Goal: Information Seeking & Learning: Compare options

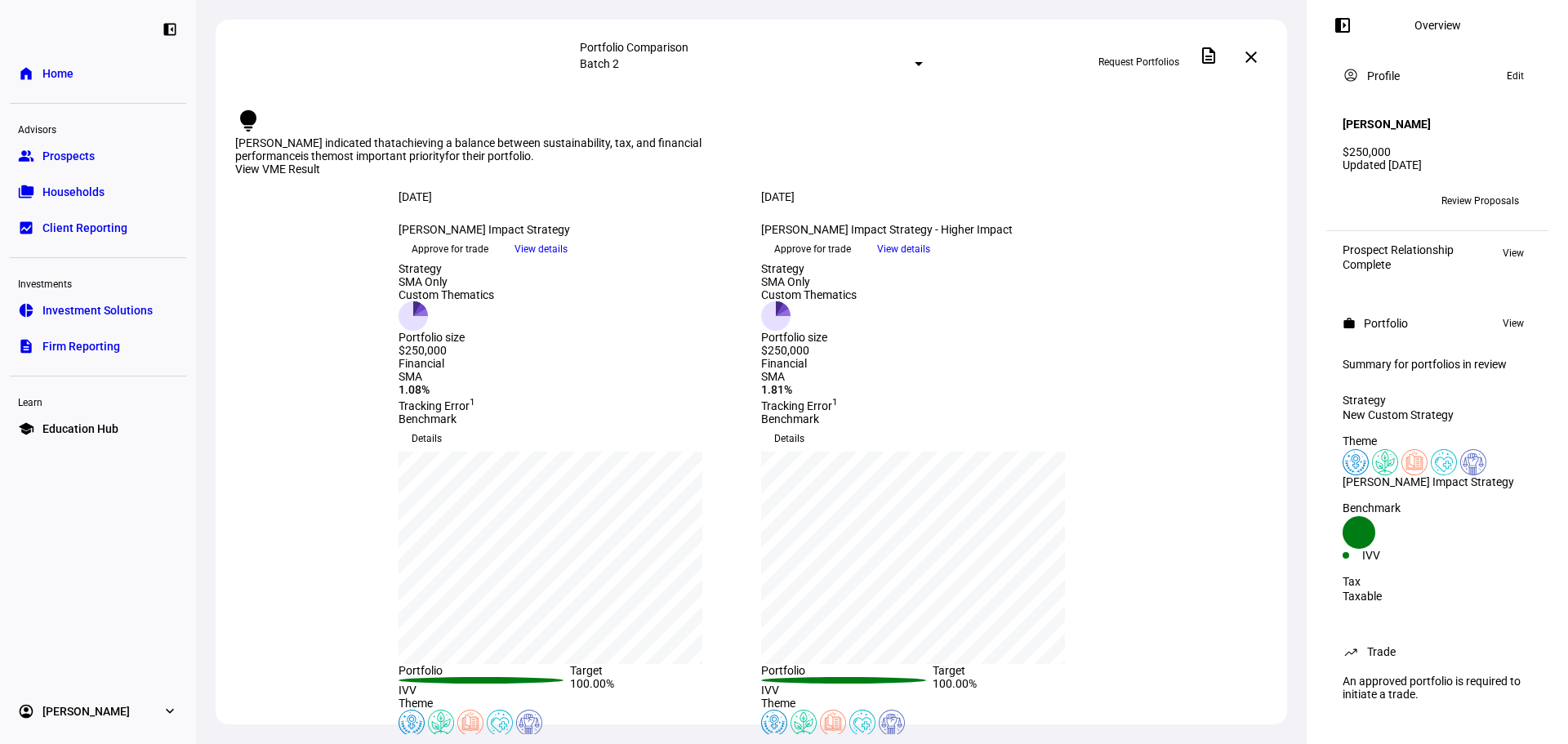
click at [930, 261] on span "View details" at bounding box center [903, 249] width 53 height 25
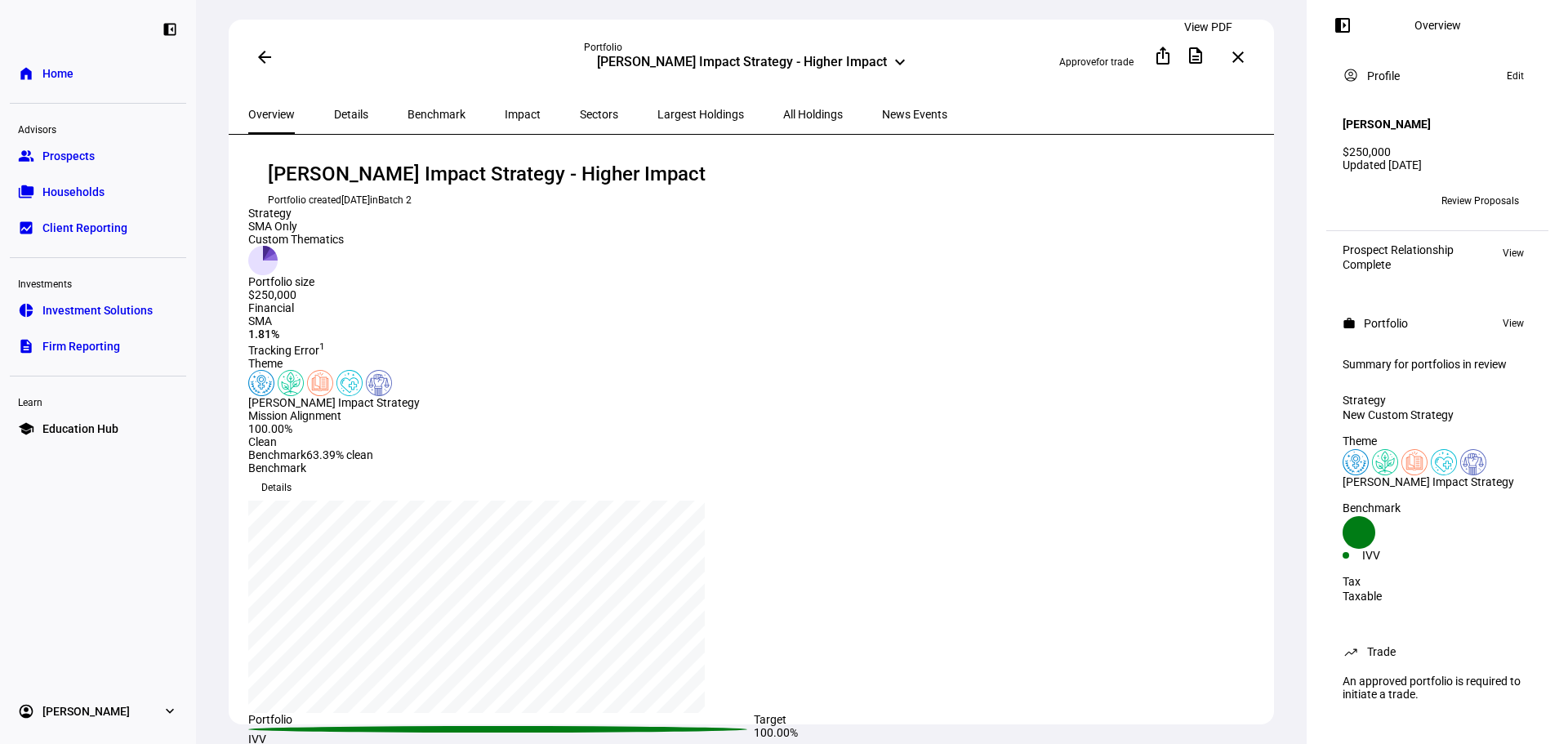
click at [1205, 53] on mat-icon "description" at bounding box center [1195, 56] width 20 height 20
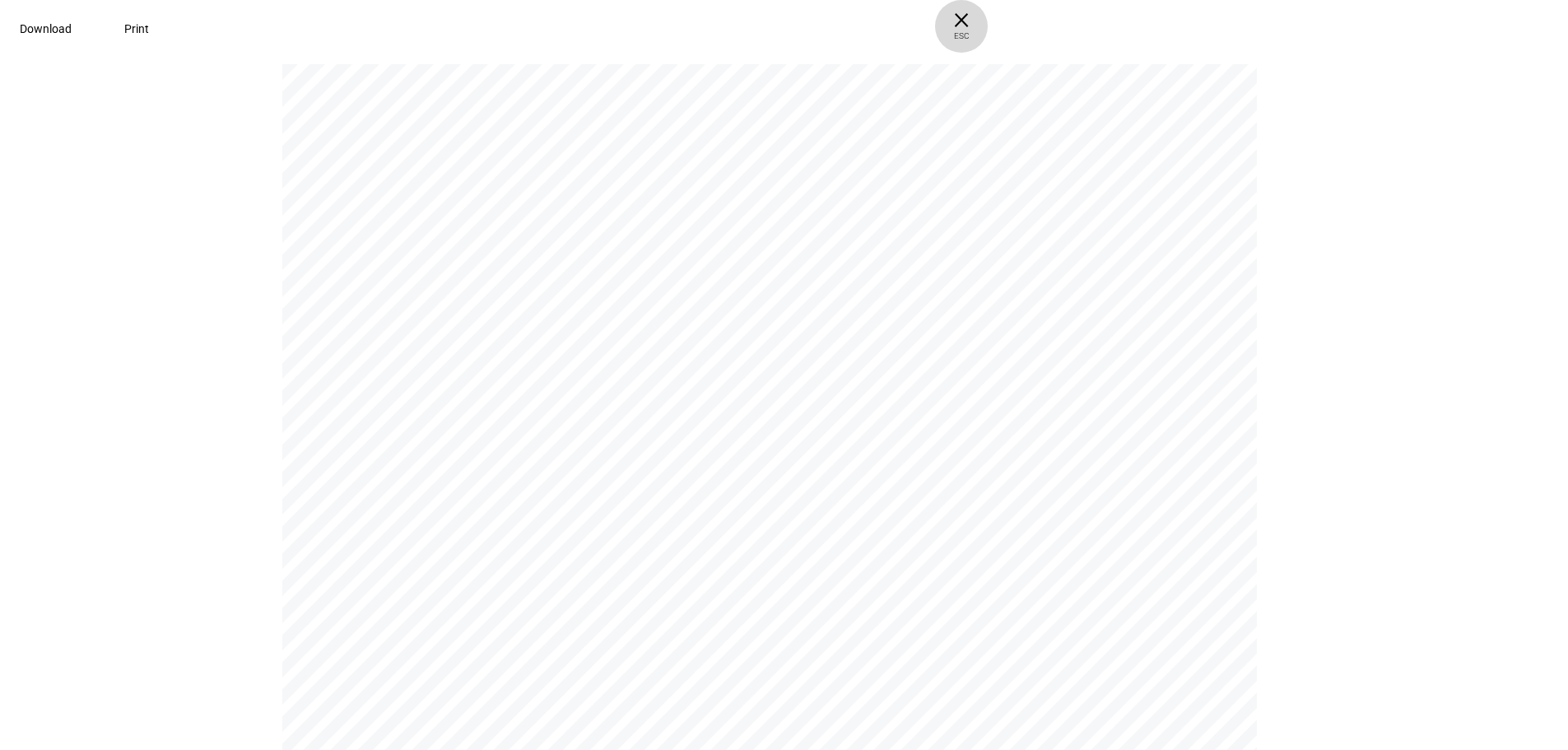
click at [988, 25] on span "× ESC" at bounding box center [960, 26] width 53 height 53
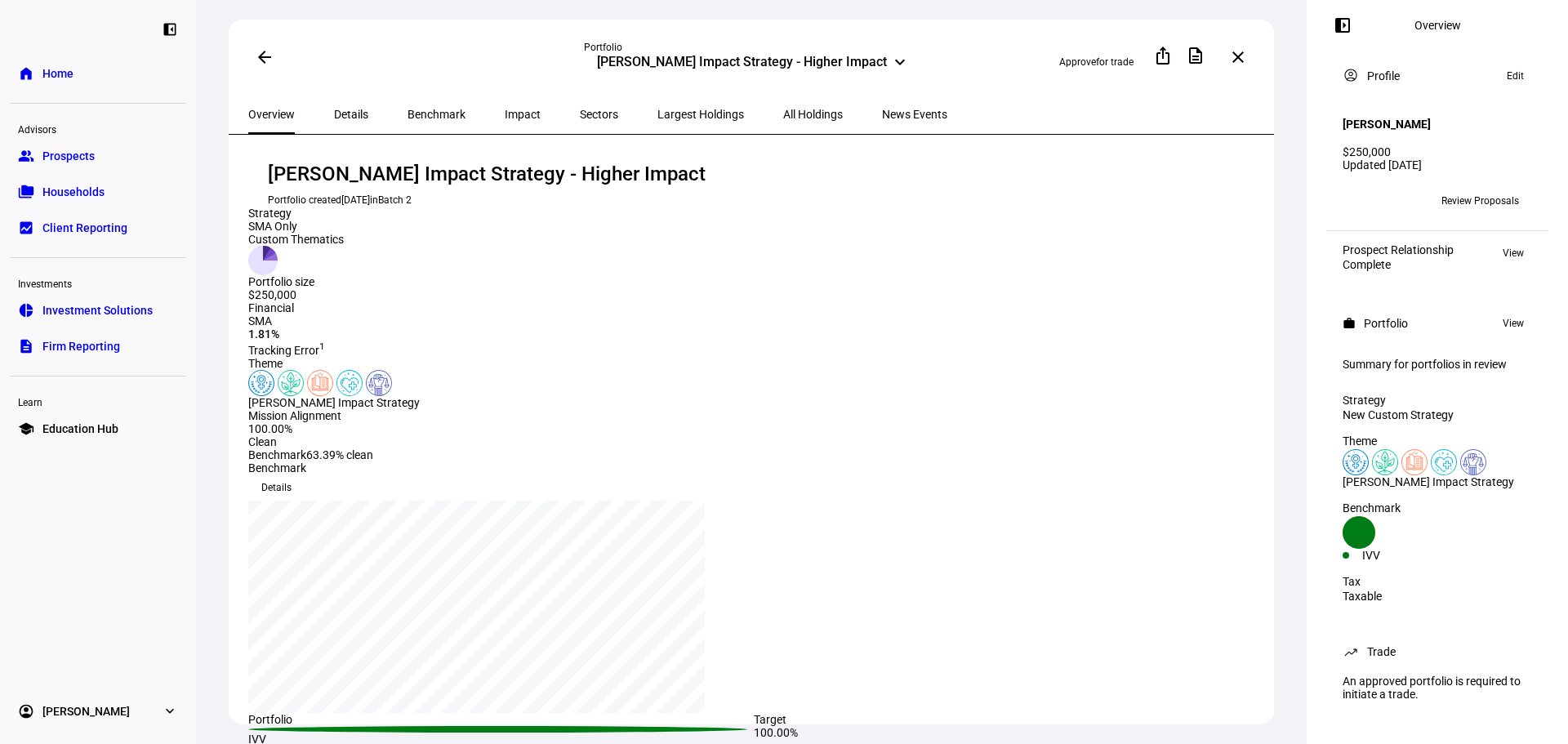
click at [908, 54] on div "[PERSON_NAME] Impact Strategy - Higher Impact keyboard_arrow_down" at bounding box center [751, 64] width 335 height 20
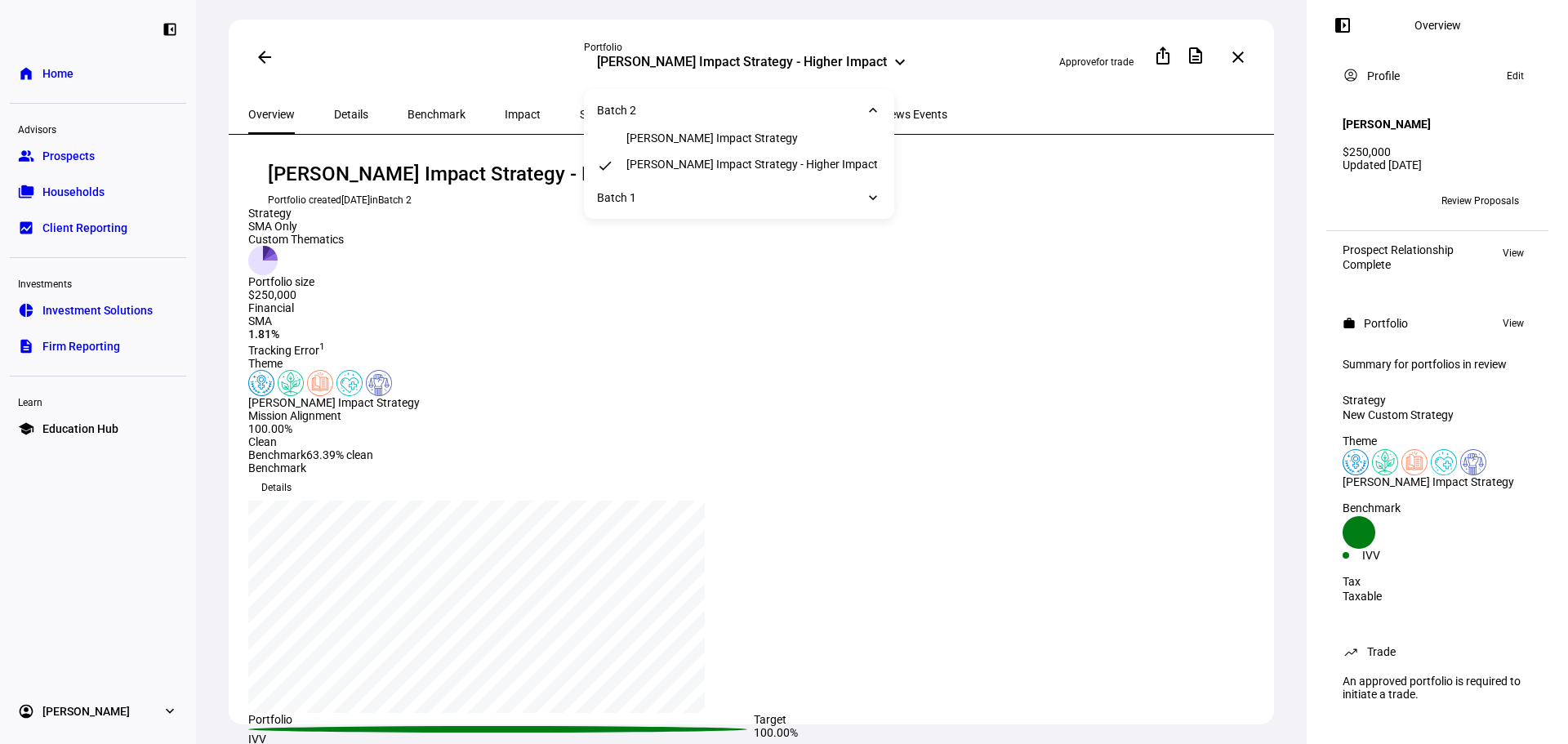
click at [886, 55] on div "[PERSON_NAME] Impact Strategy - Higher Impact keyboard_arrow_down" at bounding box center [751, 64] width 335 height 20
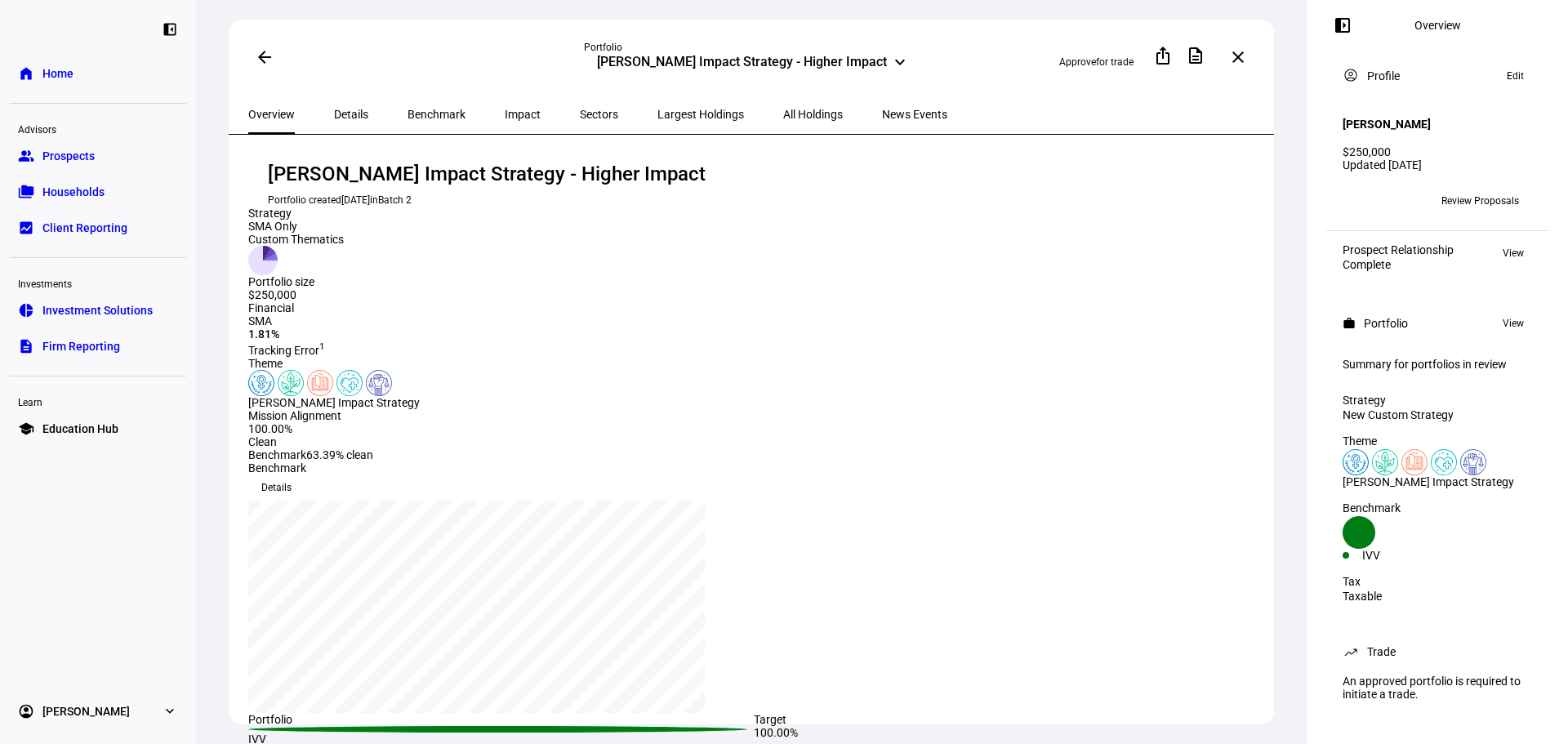
click at [258, 58] on mat-icon "arrow_back" at bounding box center [264, 57] width 20 height 20
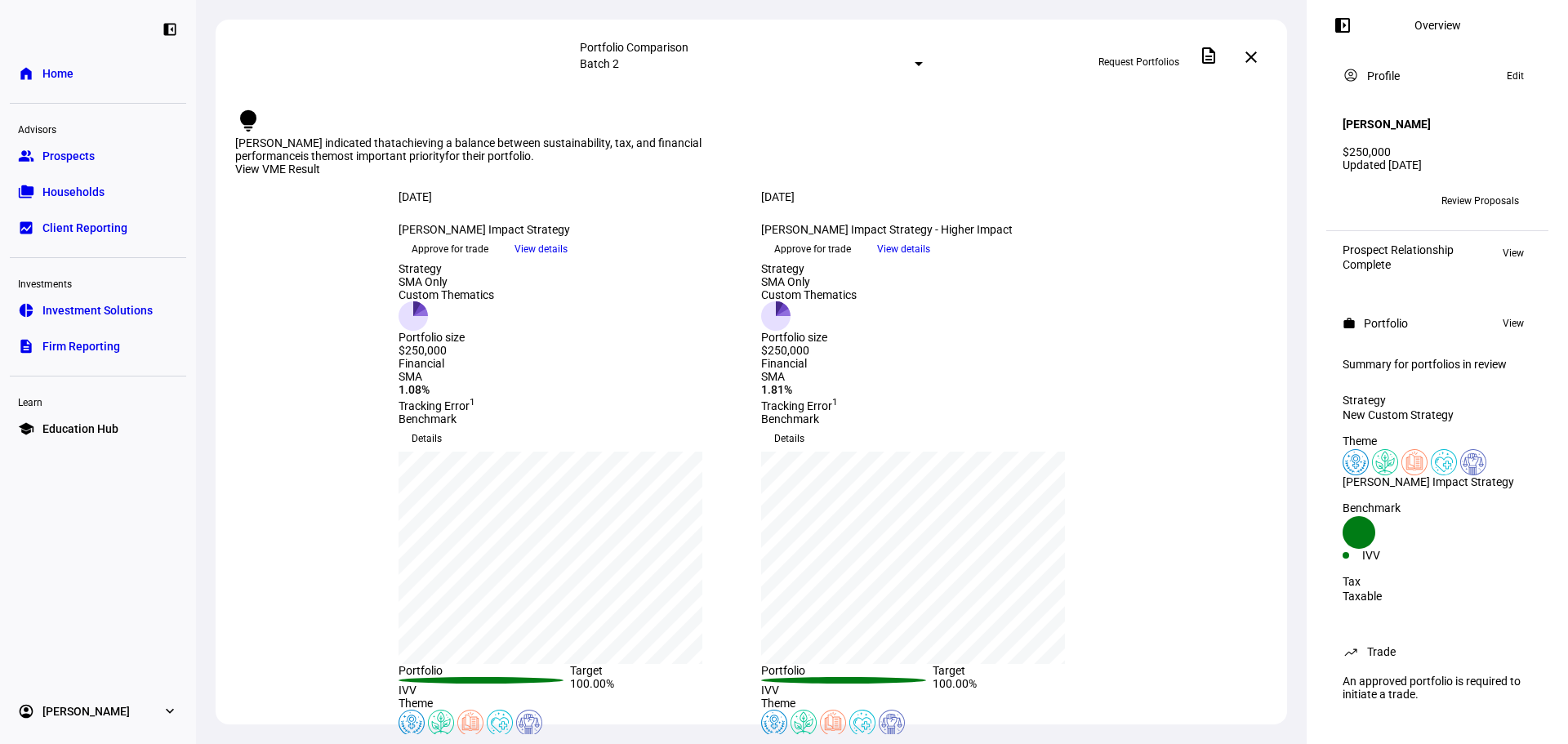
click at [783, 54] on div "Batch 2" at bounding box center [752, 64] width 344 height 20
click at [914, 62] on div at bounding box center [918, 64] width 8 height 4
click at [769, 137] on div "Batch 1" at bounding box center [876, 129] width 286 height 13
click at [619, 60] on mat-select-trigger "Batch 1" at bounding box center [600, 63] width 39 height 13
click at [761, 97] on div "Batch 2" at bounding box center [876, 90] width 286 height 13
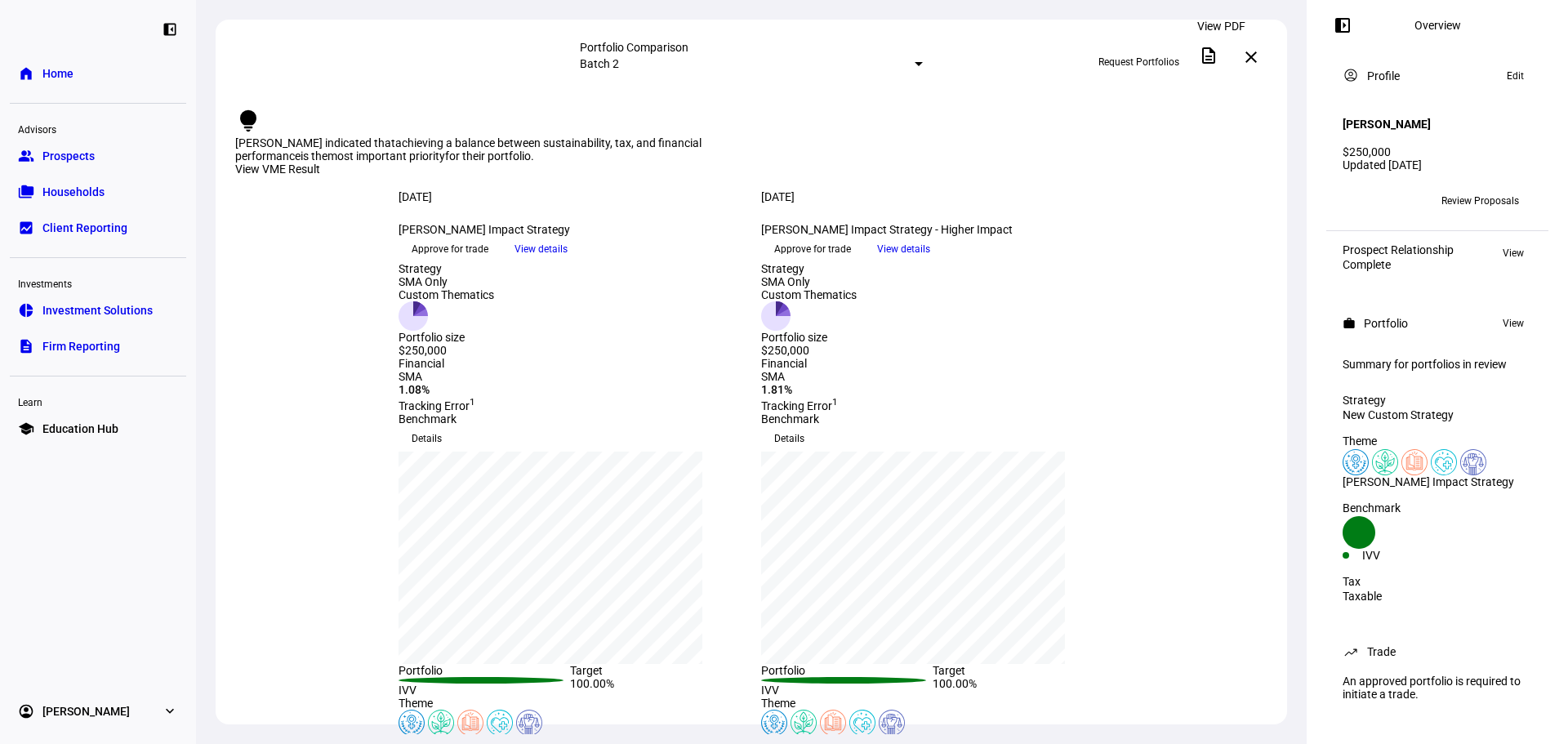
click at [1216, 56] on mat-icon "description" at bounding box center [1208, 56] width 20 height 20
